Goal: Navigation & Orientation: Find specific page/section

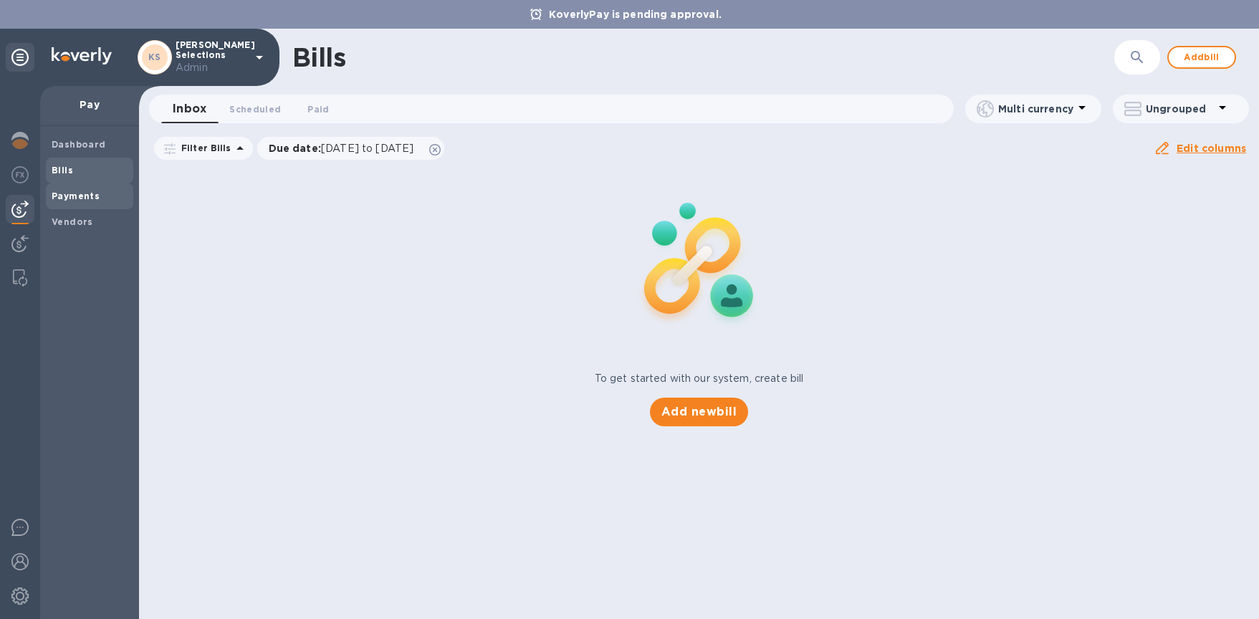
click at [79, 202] on span "Payments" at bounding box center [76, 196] width 48 height 14
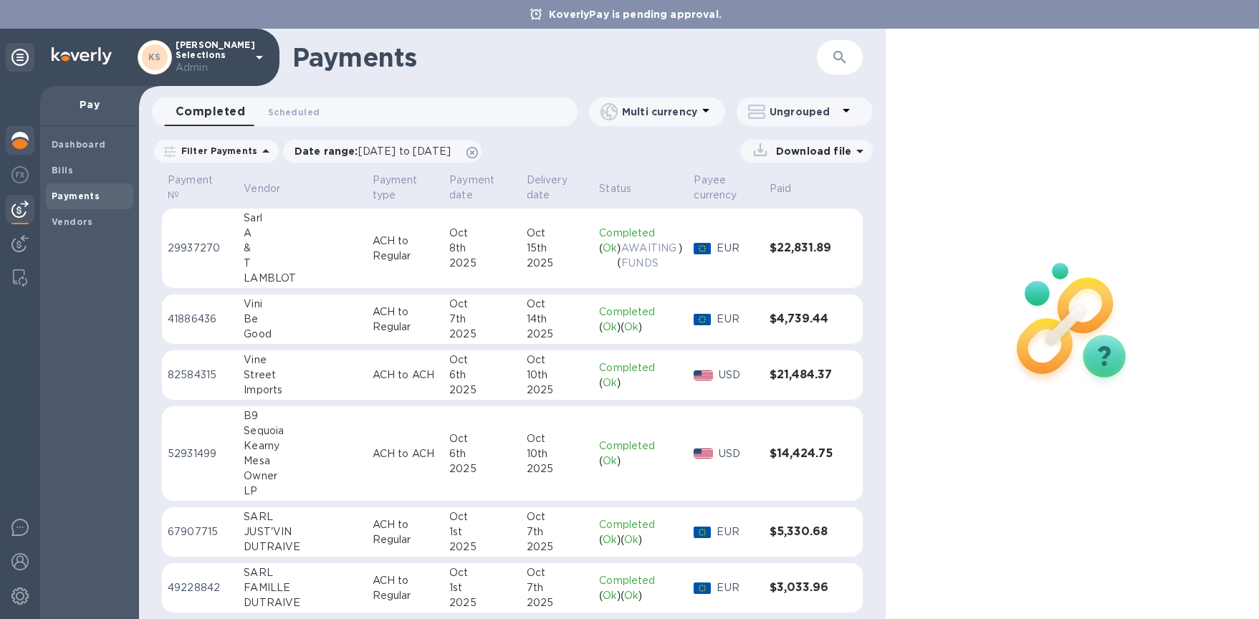
click at [24, 136] on img at bounding box center [19, 140] width 17 height 17
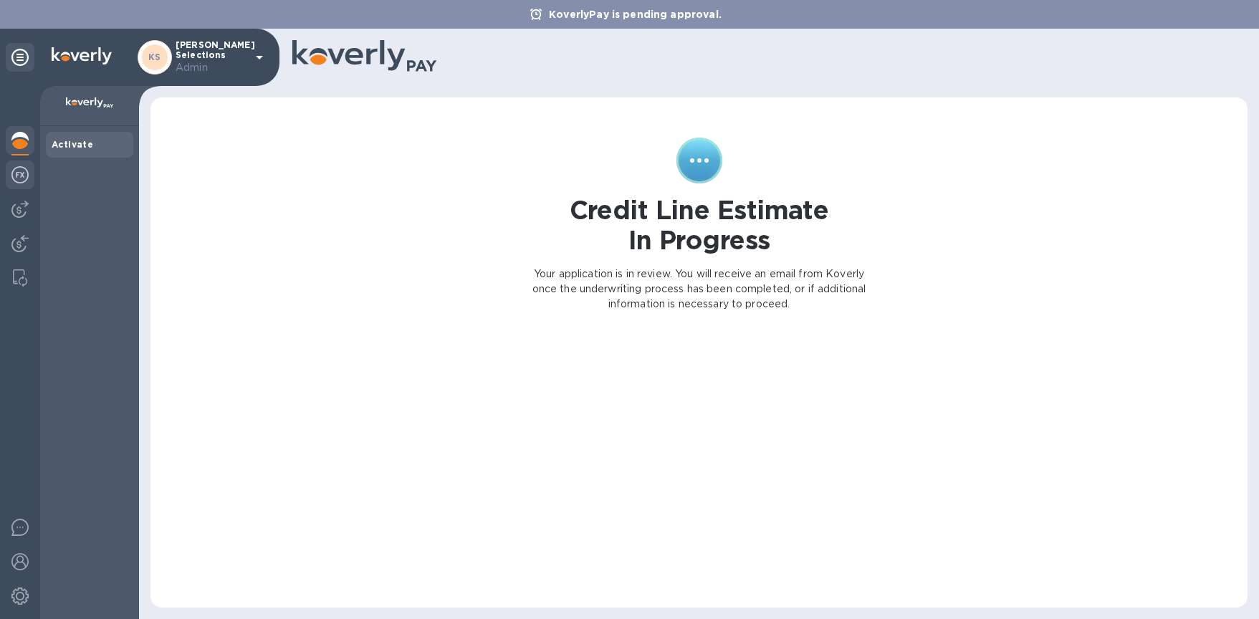
click at [23, 166] on img at bounding box center [19, 174] width 17 height 17
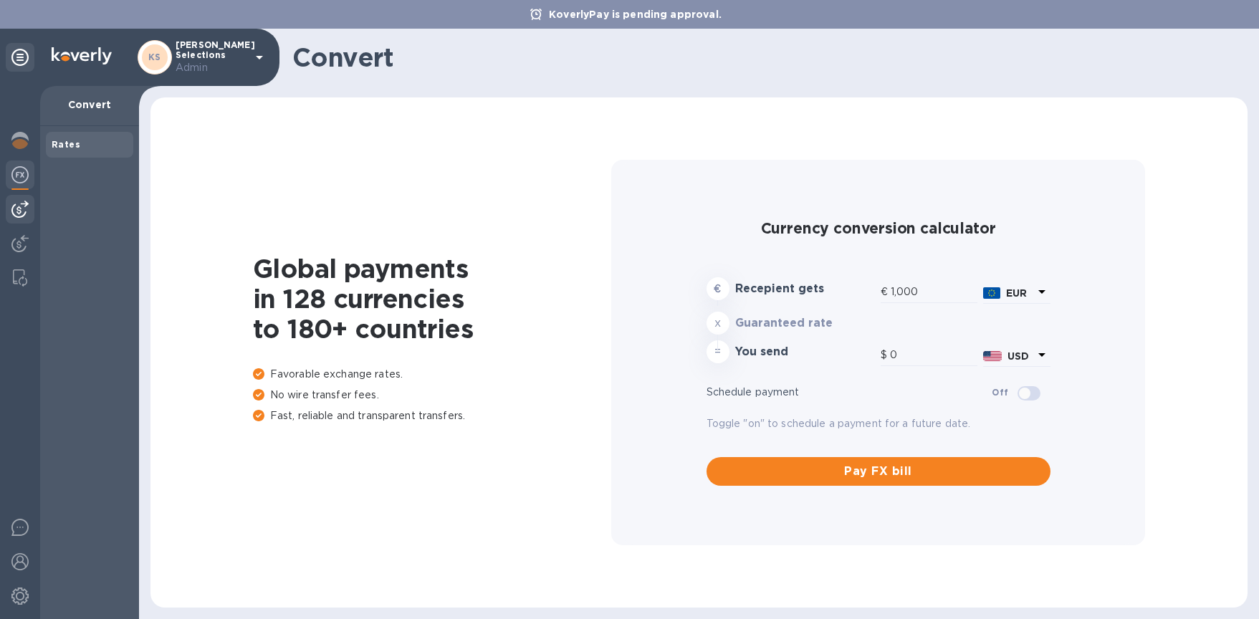
click at [24, 204] on img at bounding box center [19, 209] width 17 height 17
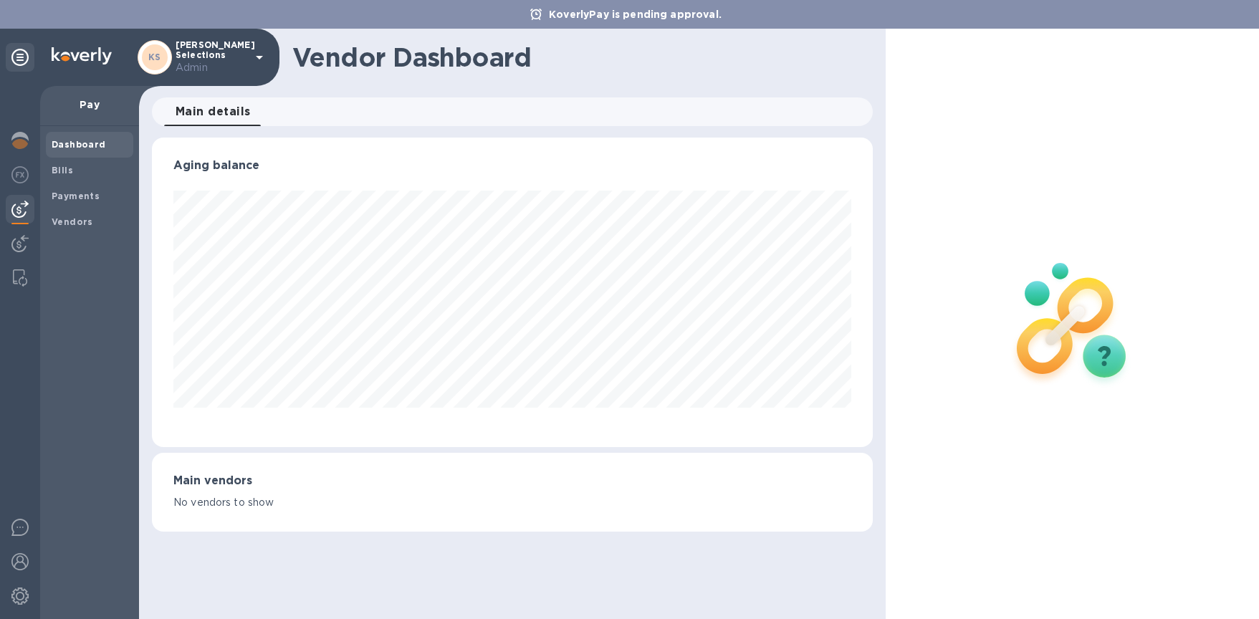
scroll to position [310, 721]
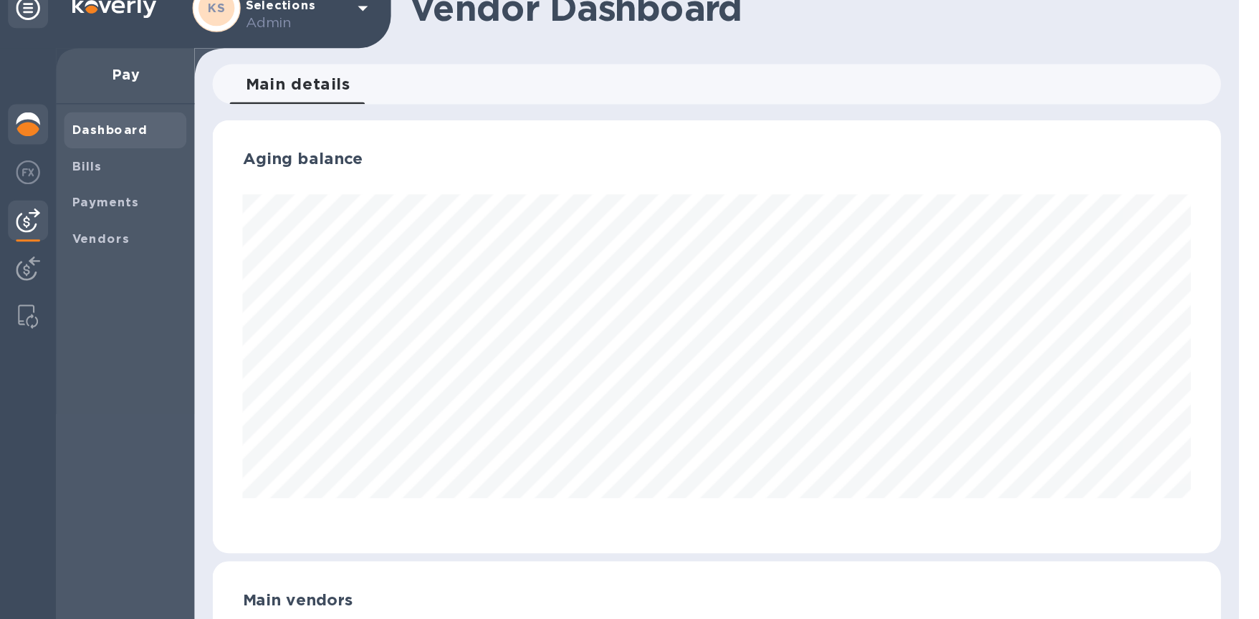
click at [18, 143] on img at bounding box center [19, 140] width 17 height 17
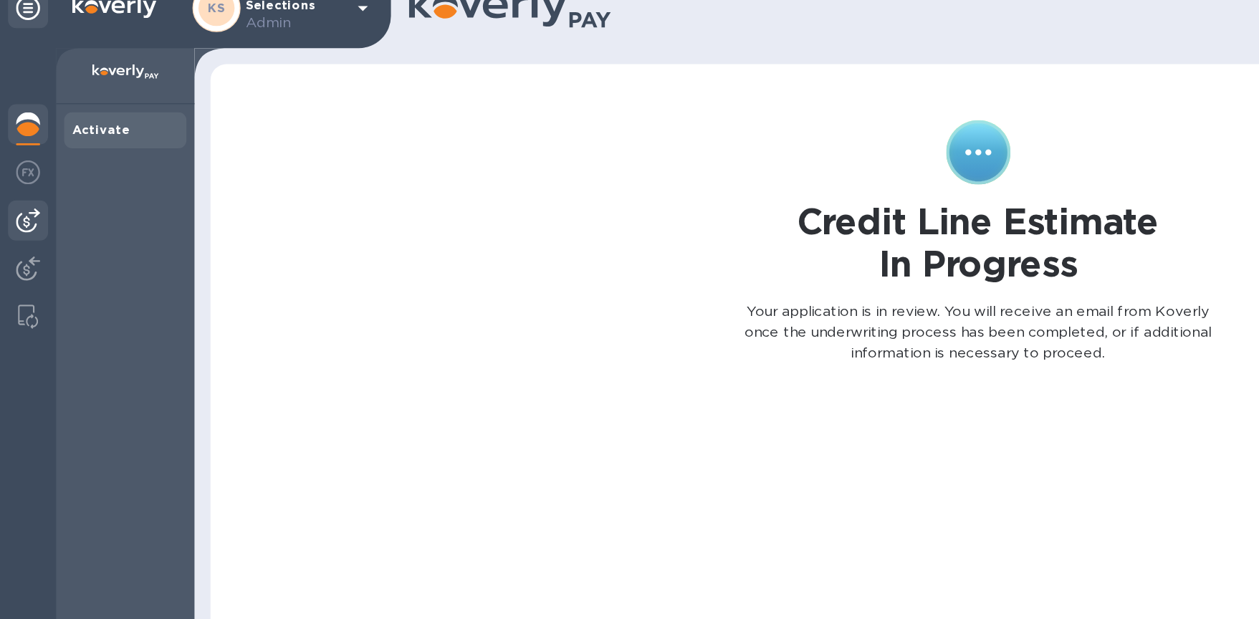
click at [21, 216] on img at bounding box center [19, 209] width 17 height 17
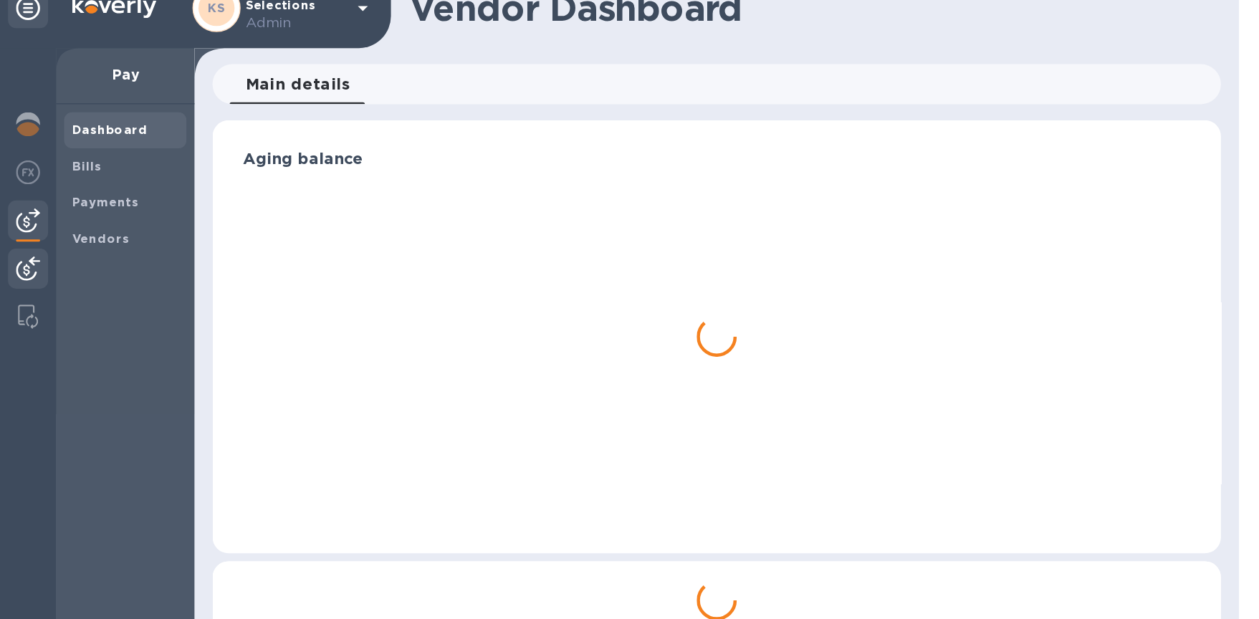
click at [21, 239] on img at bounding box center [19, 243] width 17 height 17
